Goal: Task Accomplishment & Management: Complete application form

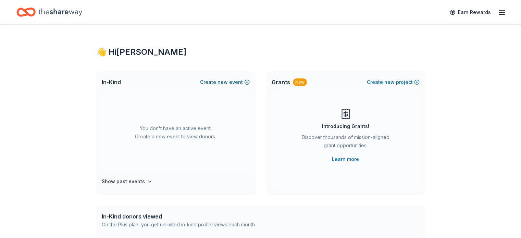
click at [245, 81] on button "Create new event" at bounding box center [225, 82] width 50 height 8
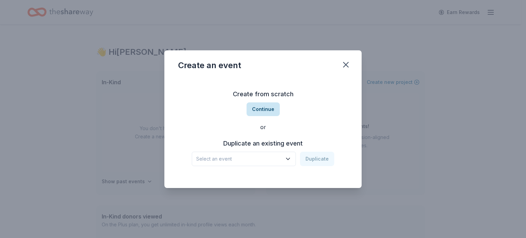
click at [260, 110] on button "Continue" at bounding box center [262, 109] width 33 height 14
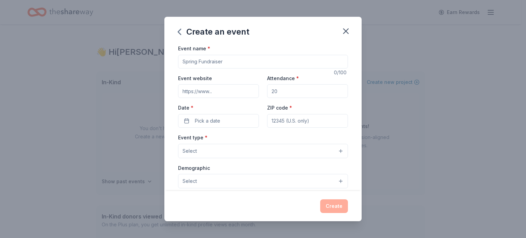
drag, startPoint x: 229, startPoint y: 61, endPoint x: 189, endPoint y: 60, distance: 39.7
click at [189, 60] on input "Event name *" at bounding box center [263, 62] width 170 height 14
click at [183, 60] on input "Fall Gala" at bounding box center [263, 62] width 170 height 14
type input "2025 Fall Gala"
click at [288, 89] on input "Attendance *" at bounding box center [307, 91] width 81 height 14
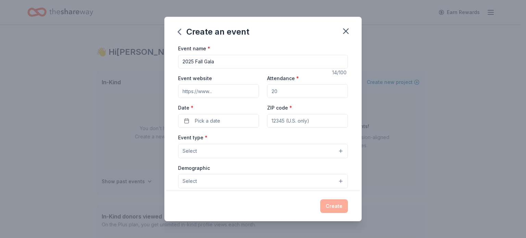
drag, startPoint x: 288, startPoint y: 89, endPoint x: 271, endPoint y: 89, distance: 17.5
click at [271, 89] on input "Attendance *" at bounding box center [307, 91] width 81 height 14
type input "175"
click at [241, 115] on button "Pick a date" at bounding box center [218, 121] width 81 height 14
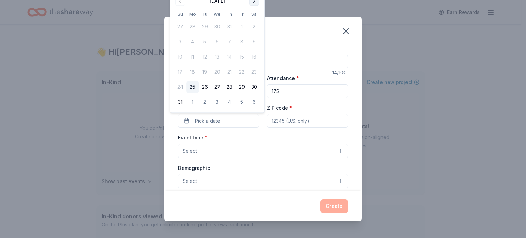
click at [255, 2] on button "Go to next month" at bounding box center [254, 1] width 10 height 10
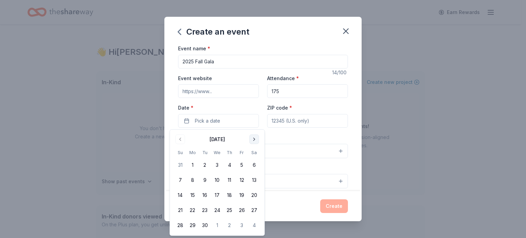
click at [252, 141] on button "Go to next month" at bounding box center [254, 140] width 10 height 10
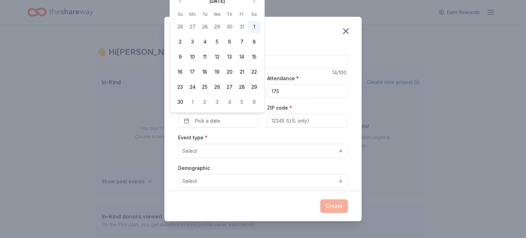
click at [253, 24] on button "1" at bounding box center [254, 27] width 12 height 12
click at [282, 116] on input "ZIP code *" at bounding box center [307, 121] width 81 height 14
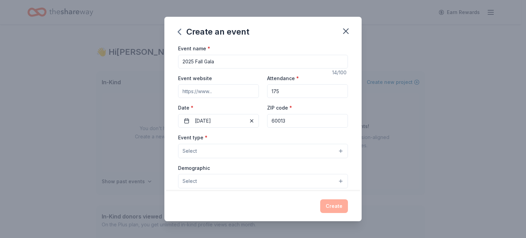
type input "60013"
click at [195, 149] on span "Select" at bounding box center [189, 151] width 14 height 8
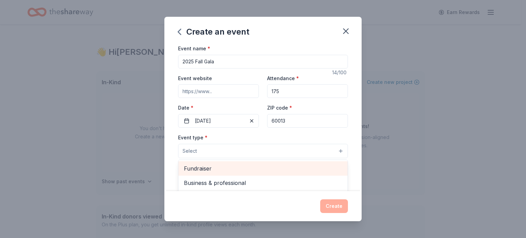
click at [199, 168] on span "Fundraiser" at bounding box center [263, 168] width 158 height 9
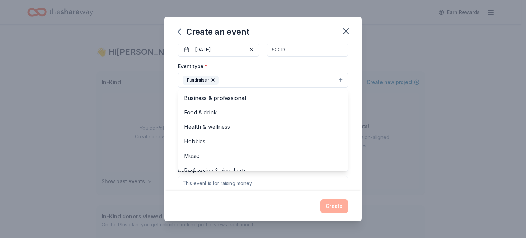
scroll to position [90, 0]
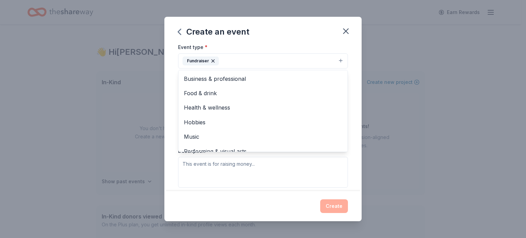
click at [352, 123] on div "Event name * 2025 Fall Gala 14 /100 Event website Attendance * 175 Date * [DATE…" at bounding box center [262, 117] width 197 height 147
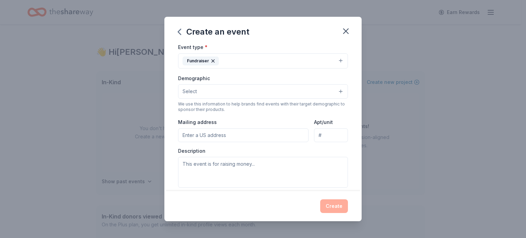
click at [275, 91] on button "Select" at bounding box center [263, 91] width 170 height 14
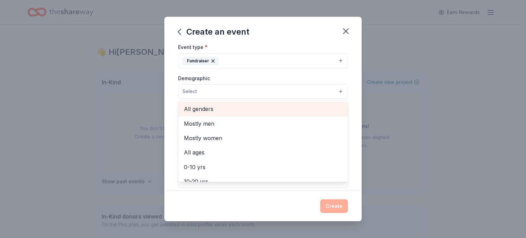
click at [254, 104] on span "All genders" at bounding box center [263, 108] width 158 height 9
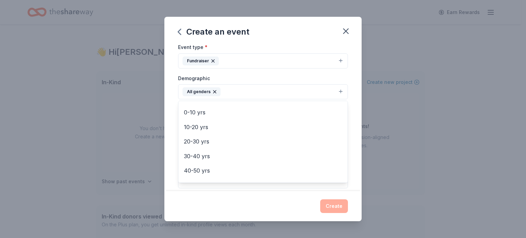
scroll to position [38, 0]
click at [351, 132] on div "Event name * 2025 Fall Gala 14 /100 Event website Attendance * 175 Date * [DATE…" at bounding box center [262, 117] width 197 height 147
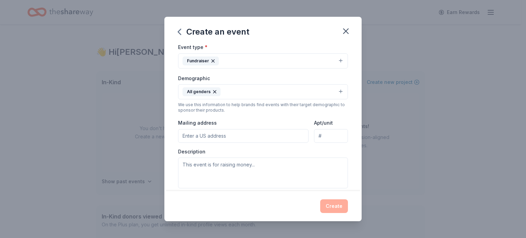
click at [237, 90] on button "All genders" at bounding box center [263, 91] width 170 height 15
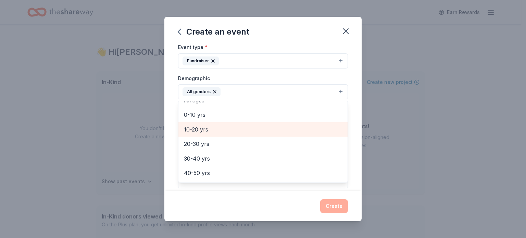
scroll to position [43, 0]
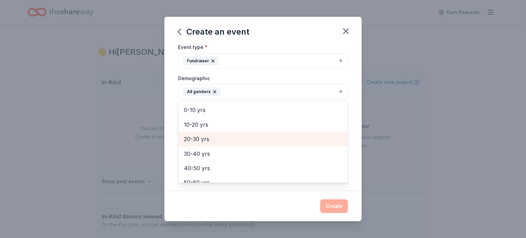
click at [224, 137] on span "20-30 yrs" at bounding box center [263, 139] width 158 height 9
click at [216, 142] on span "30-40 yrs" at bounding box center [263, 139] width 158 height 9
click at [215, 142] on span "40-50 yrs" at bounding box center [263, 139] width 158 height 9
click at [215, 143] on span "50-60 yrs" at bounding box center [263, 139] width 158 height 9
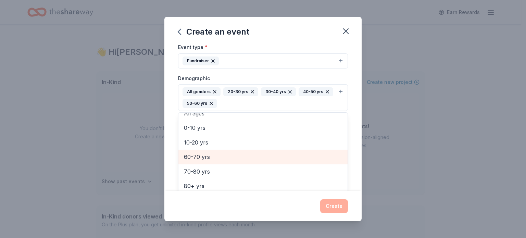
click at [216, 152] on span "60-70 yrs" at bounding box center [263, 156] width 158 height 9
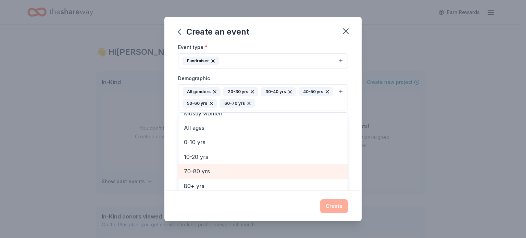
click at [216, 167] on span "70-80 yrs" at bounding box center [263, 171] width 158 height 9
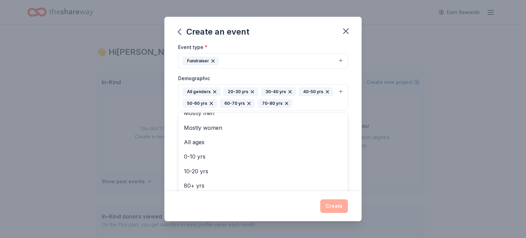
click at [354, 159] on div "Event name * 2025 Fall Gala 14 /100 Event website Attendance * 175 Date * [DATE…" at bounding box center [262, 117] width 197 height 147
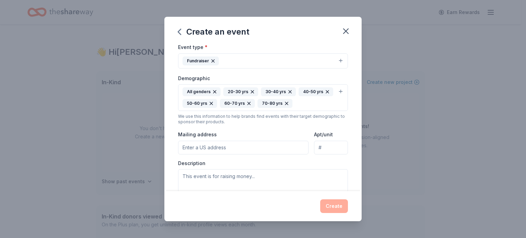
click at [249, 147] on input "Mailing address" at bounding box center [243, 148] width 130 height 14
type input "[STREET_ADDRESS]"
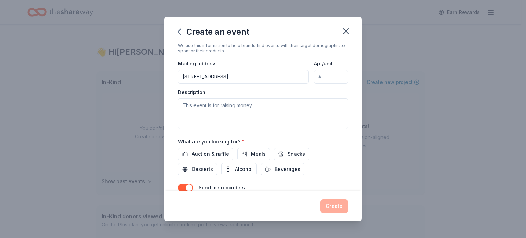
scroll to position [176, 0]
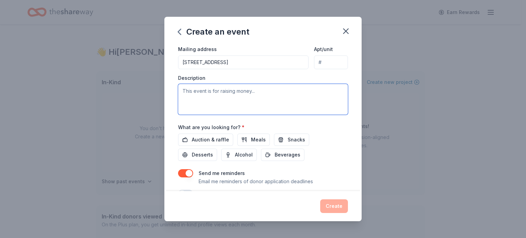
click at [252, 89] on textarea at bounding box center [263, 99] width 170 height 31
type textarea "This event is the only major fundraiser we have for our Parish & School."
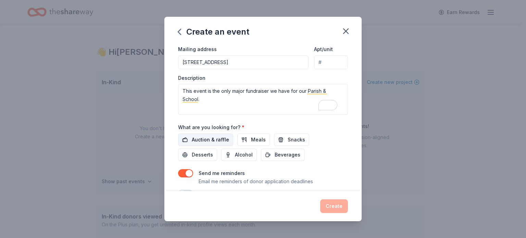
click at [216, 140] on span "Auction & raffle" at bounding box center [210, 140] width 37 height 8
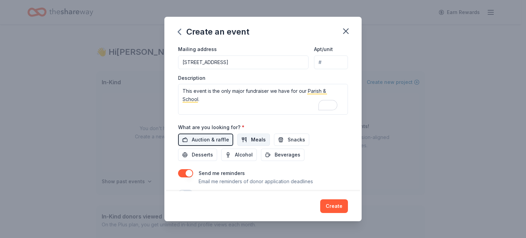
click at [251, 140] on span "Meals" at bounding box center [258, 140] width 15 height 8
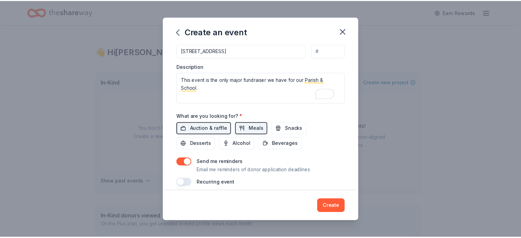
scroll to position [193, 0]
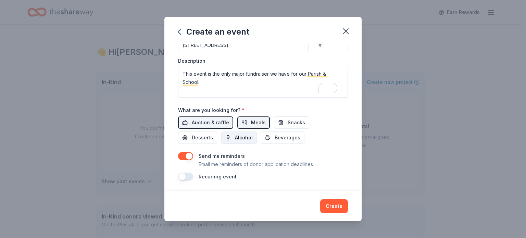
click at [243, 142] on button "Alcohol" at bounding box center [239, 137] width 36 height 12
click at [336, 208] on button "Create" at bounding box center [334, 206] width 28 height 14
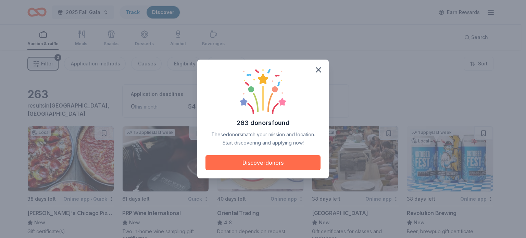
click at [267, 166] on button "Discover donors" at bounding box center [262, 162] width 115 height 15
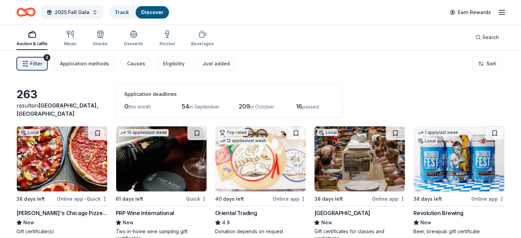
click at [35, 13] on icon "Home" at bounding box center [29, 12] width 11 height 7
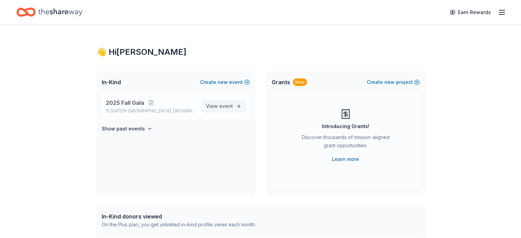
click at [234, 107] on link "View event" at bounding box center [223, 106] width 44 height 12
click at [229, 106] on span "event" at bounding box center [226, 106] width 14 height 6
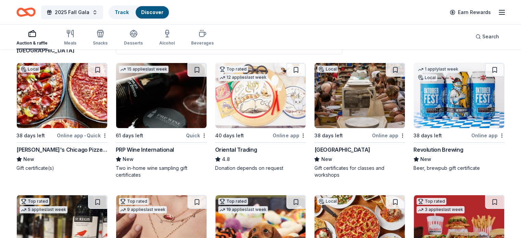
scroll to position [92, 0]
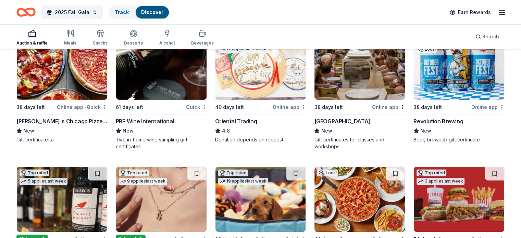
click at [53, 121] on div "[PERSON_NAME]'s Chicago Pizzeria & Pub" at bounding box center [61, 121] width 91 height 8
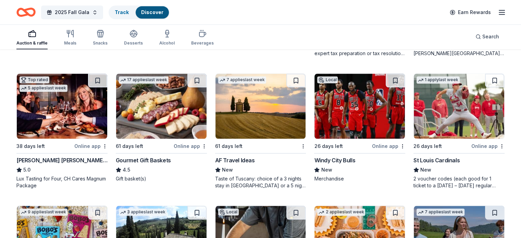
scroll to position [711, 0]
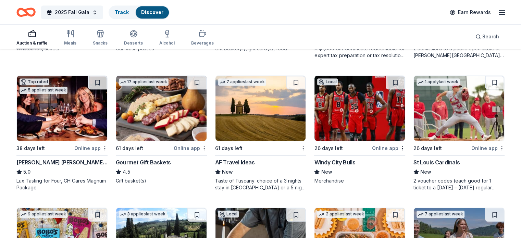
click at [430, 166] on div "St Louis Cardinals New 2 voucher codes (each good for 1 ticket to a [DATE] – [D…" at bounding box center [458, 174] width 91 height 33
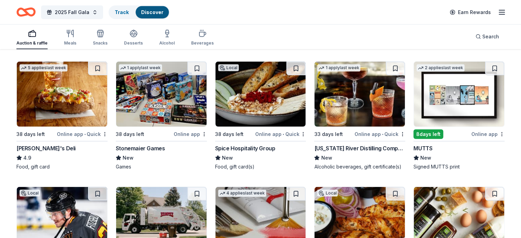
scroll to position [1932, 0]
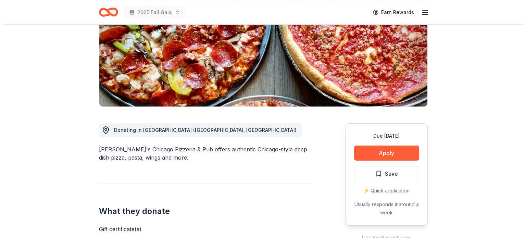
scroll to position [103, 0]
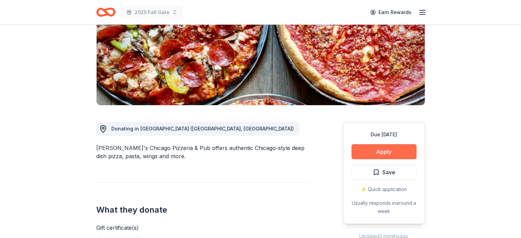
click at [385, 153] on button "Apply" at bounding box center [383, 151] width 65 height 15
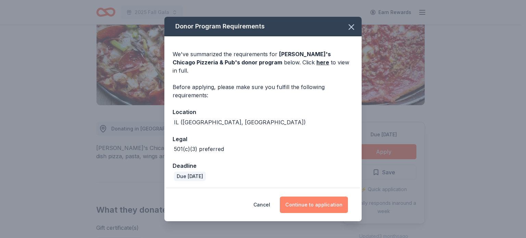
click at [314, 202] on button "Continue to application" at bounding box center [314, 204] width 68 height 16
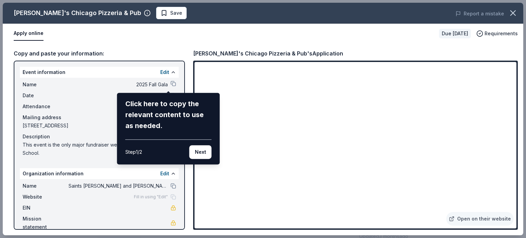
click at [168, 82] on div "Georgio's Chicago Pizzeria & Pub Save Report a mistake Apply online Due in 38 d…" at bounding box center [263, 119] width 520 height 232
click at [199, 150] on button "Next" at bounding box center [200, 152] width 22 height 14
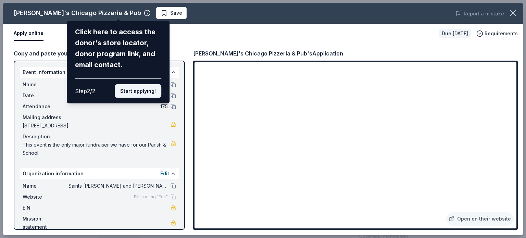
click at [139, 92] on button "Start applying!" at bounding box center [138, 91] width 47 height 14
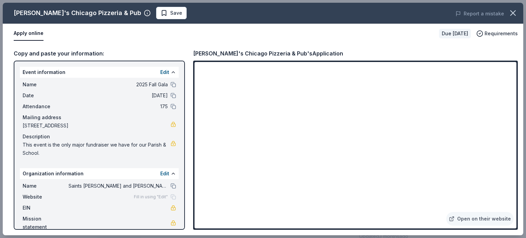
click at [256, 104] on div "Georgio's Chicago Pizzeria & Pub Save Report a mistake Apply online Due in 38 d…" at bounding box center [263, 119] width 520 height 232
click at [170, 85] on button at bounding box center [172, 84] width 5 height 5
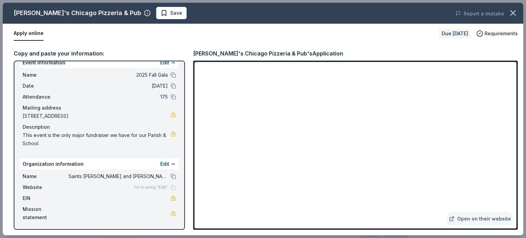
click at [29, 196] on span "EIN" at bounding box center [46, 198] width 46 height 8
